Goal: Task Accomplishment & Management: Use online tool/utility

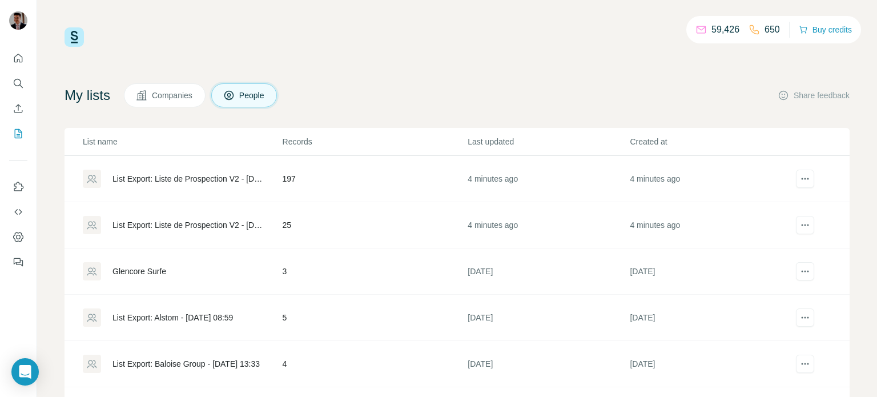
click at [205, 173] on div "List Export: Liste de Prospection V2 - [DATE] 07:17" at bounding box center [187, 178] width 151 height 11
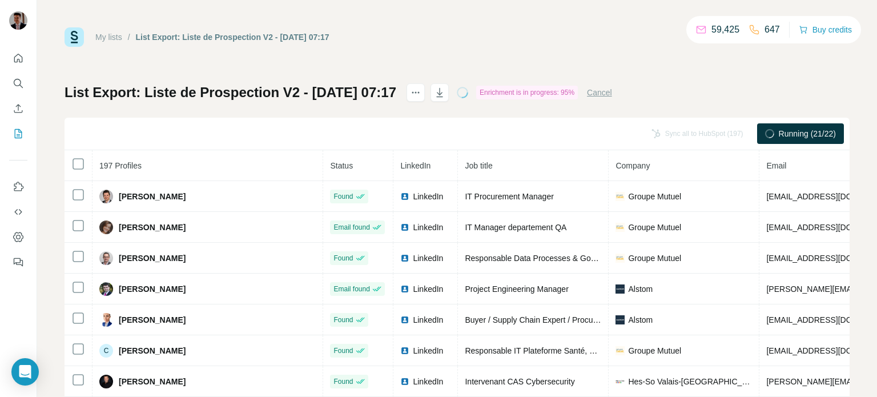
click at [556, 38] on div "My lists / List Export: Liste de Prospection V2 - 19/09/2025 07:17 59,425 647 B…" at bounding box center [457, 36] width 785 height 19
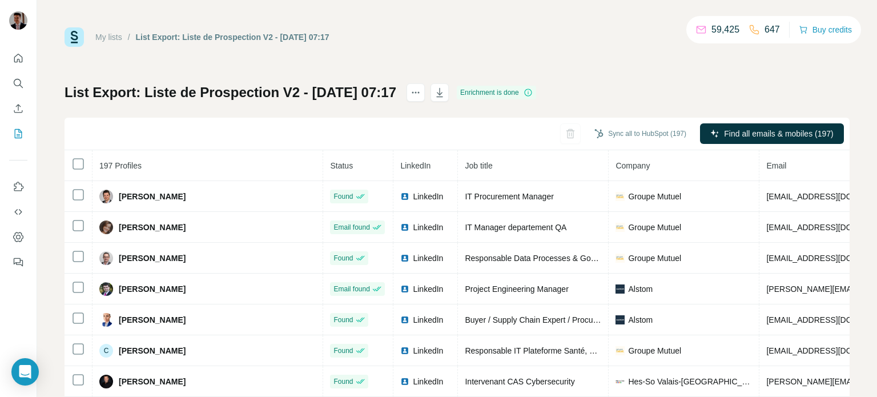
click at [854, 195] on div "My lists / List Export: Liste de Prospection V2 - 19/09/2025 07:17 59,425 647 B…" at bounding box center [457, 198] width 840 height 397
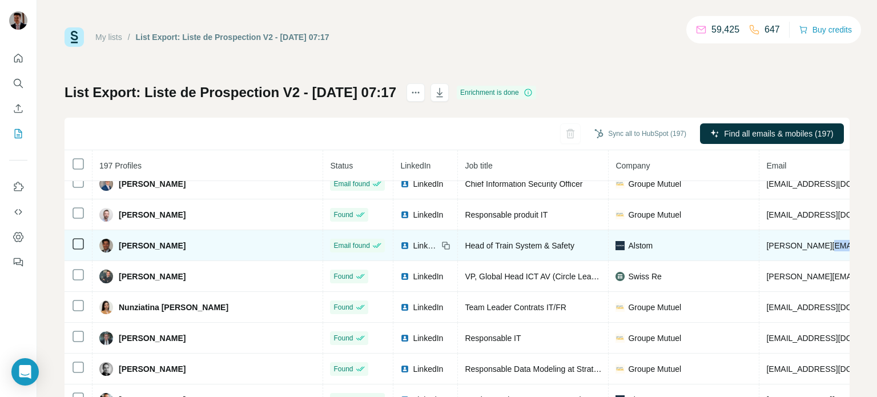
drag, startPoint x: 796, startPoint y: 230, endPoint x: 731, endPoint y: 243, distance: 66.4
drag, startPoint x: 730, startPoint y: 243, endPoint x: 573, endPoint y: 246, distance: 157.6
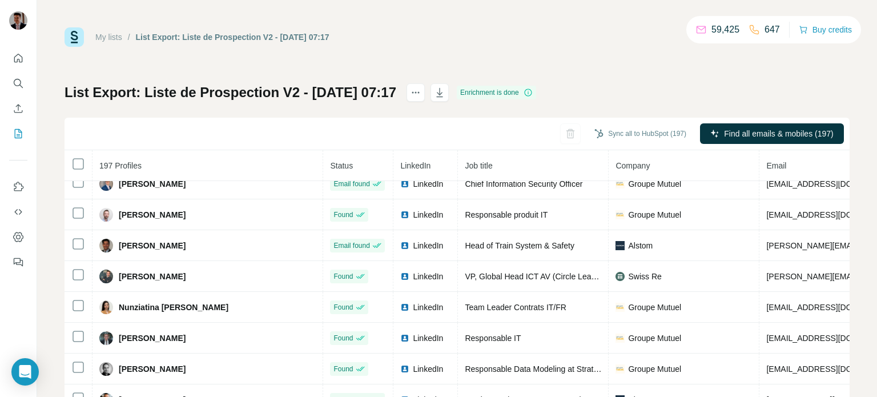
click at [626, 92] on div "List Export: Liste de Prospection V2 - 19/09/2025 07:17 Enrichment is done Sync…" at bounding box center [457, 267] width 785 height 368
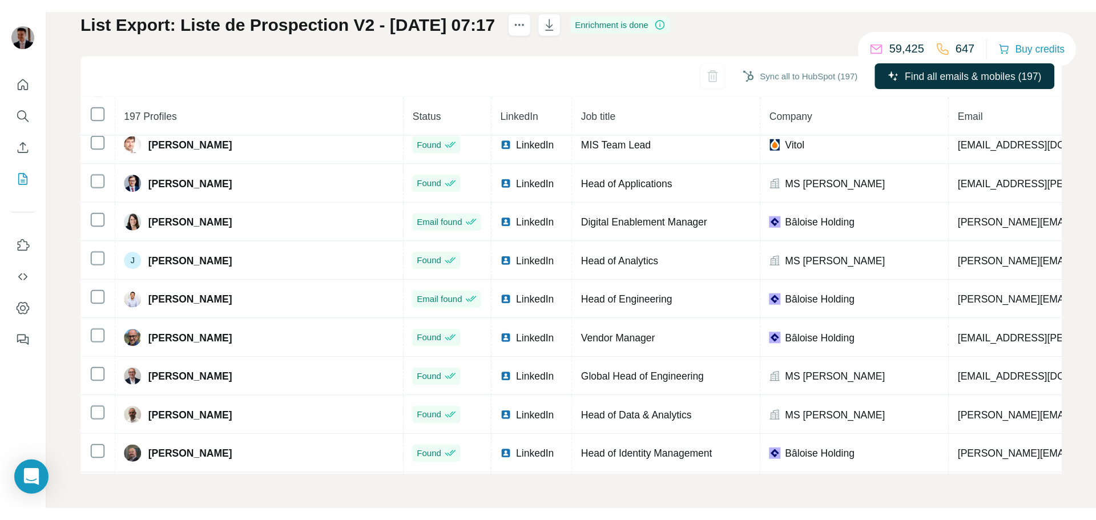
scroll to position [2780, 0]
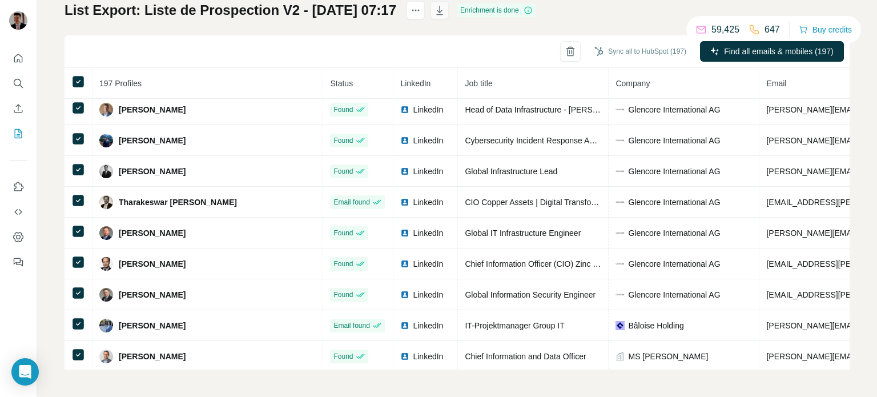
click at [445, 11] on icon "button" at bounding box center [439, 10] width 11 height 11
